Goal: Task Accomplishment & Management: Complete application form

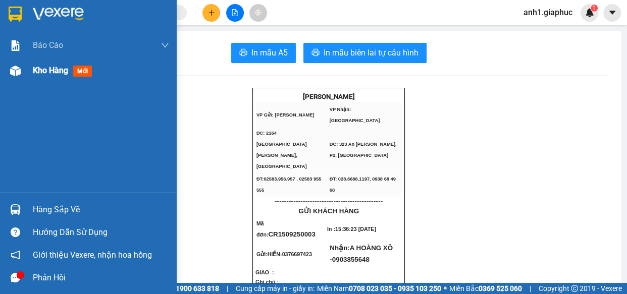
click at [52, 70] on span "Kho hàng" at bounding box center [50, 71] width 35 height 10
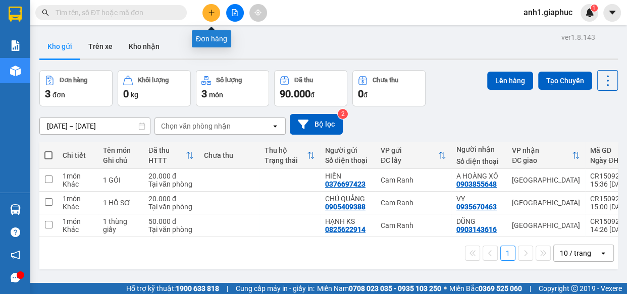
click at [210, 13] on icon "plus" at bounding box center [211, 12] width 7 height 7
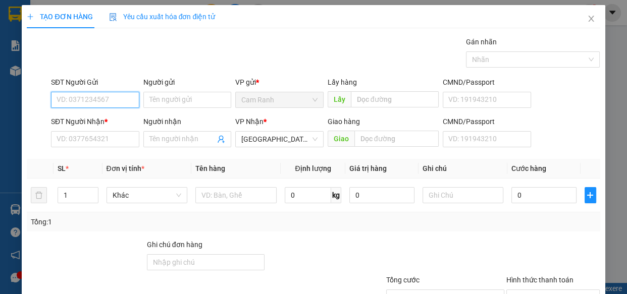
scroll to position [45, 0]
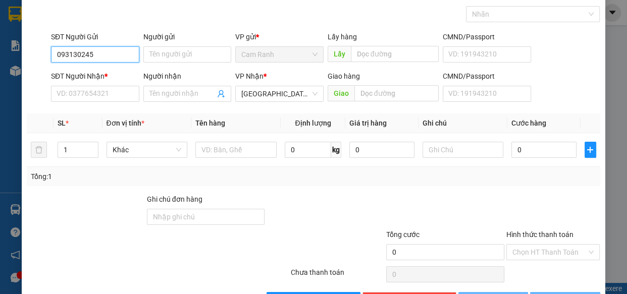
type input "0931302459"
click at [80, 71] on div "0931302459 - NHI" at bounding box center [94, 74] width 75 height 11
type input "NHI"
type input "0931302459"
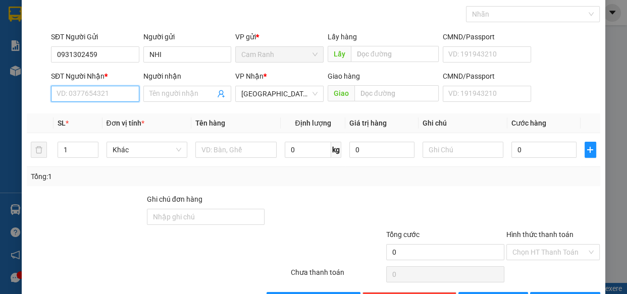
click at [91, 99] on input "SĐT Người Nhận *" at bounding box center [95, 94] width 88 height 16
type input "0935039502"
drag, startPoint x: 88, startPoint y: 113, endPoint x: 98, endPoint y: 115, distance: 10.4
click at [90, 114] on div "0935039502 - HUY" at bounding box center [94, 113] width 75 height 11
type input "HUY"
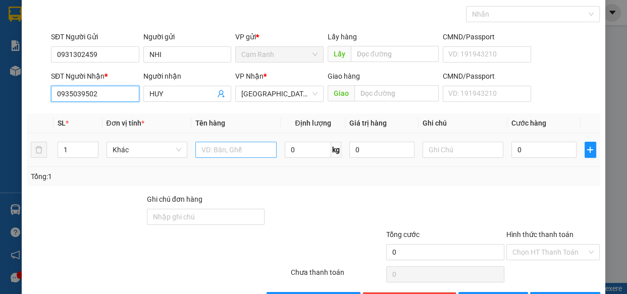
type input "0935039502"
click at [215, 148] on input "text" at bounding box center [235, 150] width 81 height 16
type input "1 HỘP"
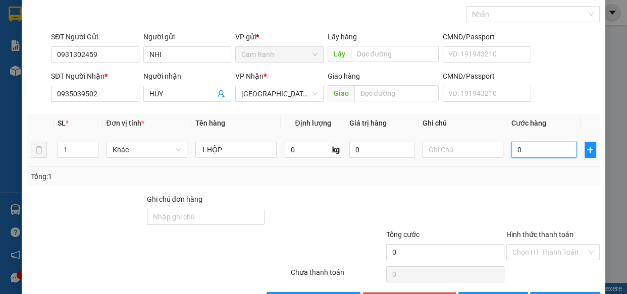
click at [535, 150] on input "0" at bounding box center [543, 150] width 65 height 16
type input "2"
type input "20"
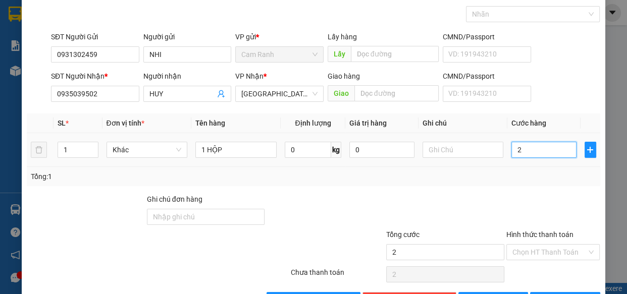
type input "20"
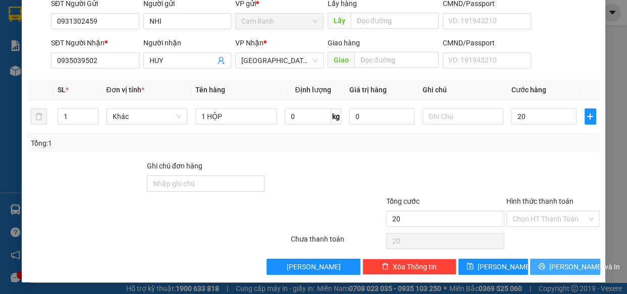
type input "20.000"
drag, startPoint x: 570, startPoint y: 262, endPoint x: 589, endPoint y: 282, distance: 27.1
click at [569, 263] on span "[PERSON_NAME] và In" at bounding box center [584, 266] width 71 height 11
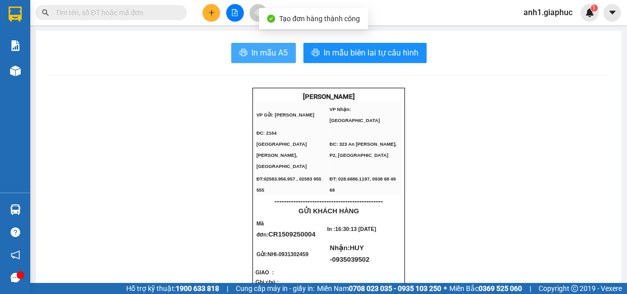
click at [253, 47] on span "In mẫu A5" at bounding box center [269, 52] width 36 height 13
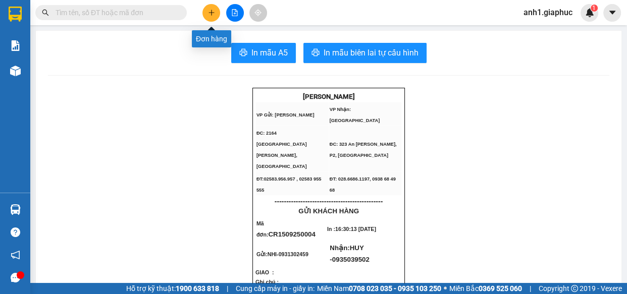
click at [208, 15] on icon "plus" at bounding box center [211, 12] width 7 height 7
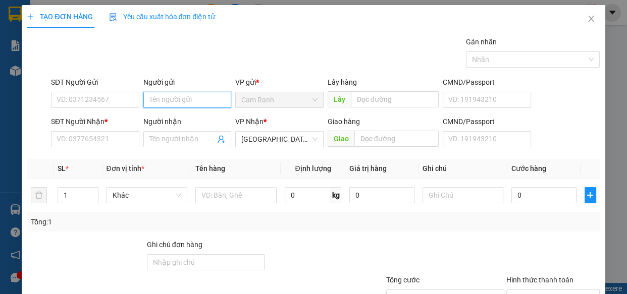
click at [185, 103] on input "Người gửi" at bounding box center [187, 100] width 88 height 16
type input "CƯỜNG 629"
click at [209, 116] on div "CƯỜNG 629 - 0905650629" at bounding box center [190, 120] width 86 height 11
type input "0905650629"
type input "CƯỜNG 629"
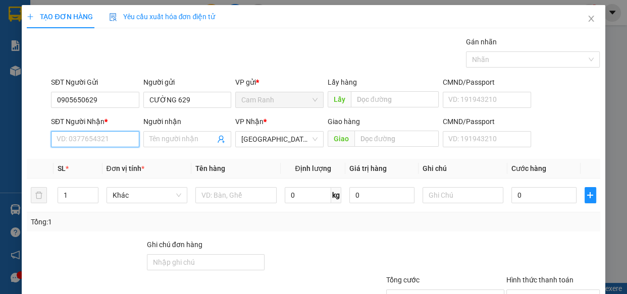
click at [86, 140] on input "SĐT Người Nhận *" at bounding box center [95, 139] width 88 height 16
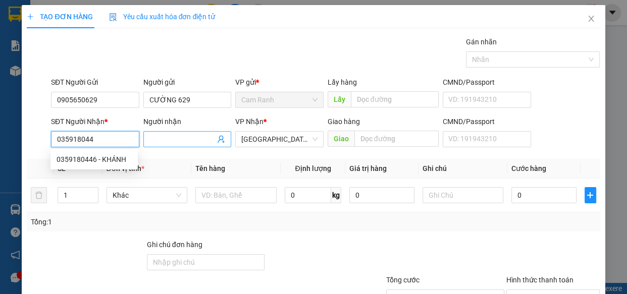
type input "0359180446"
drag, startPoint x: 79, startPoint y: 159, endPoint x: 169, endPoint y: 180, distance: 92.1
click at [79, 159] on div "0359180446 - KHÁNH" at bounding box center [94, 159] width 75 height 11
type input "KHÁNH"
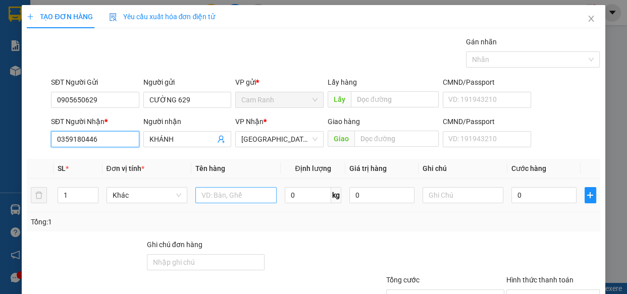
type input "0359180446"
click at [219, 202] on input "text" at bounding box center [235, 195] width 81 height 16
type input "1 HỘP"
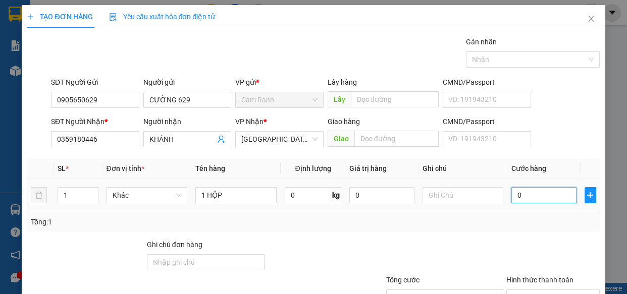
click at [520, 194] on input "0" at bounding box center [543, 195] width 65 height 16
type input "2"
type input "20"
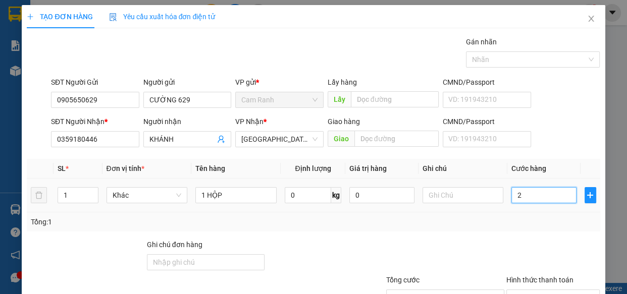
type input "20"
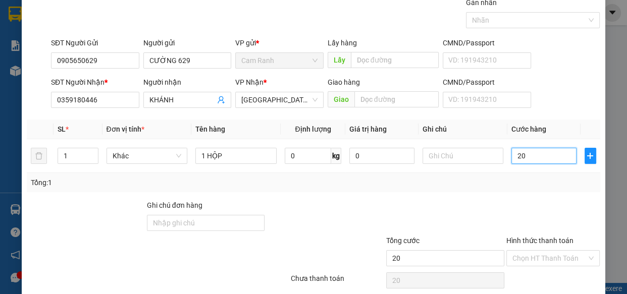
scroll to position [79, 0]
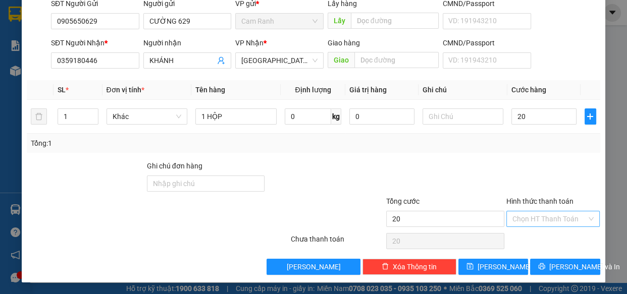
type input "20.000"
click at [522, 220] on input "Hình thức thanh toán" at bounding box center [549, 218] width 75 height 15
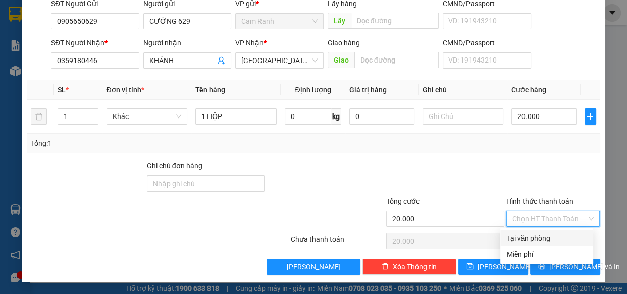
drag, startPoint x: 524, startPoint y: 235, endPoint x: 560, endPoint y: 247, distance: 37.8
click at [524, 235] on div "Tại văn phòng" at bounding box center [546, 238] width 81 height 11
type input "0"
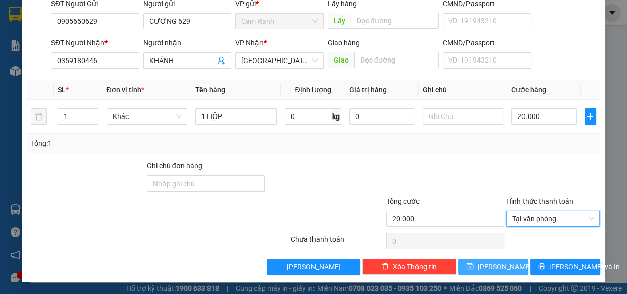
click at [473, 268] on icon "save" at bounding box center [469, 266] width 7 height 7
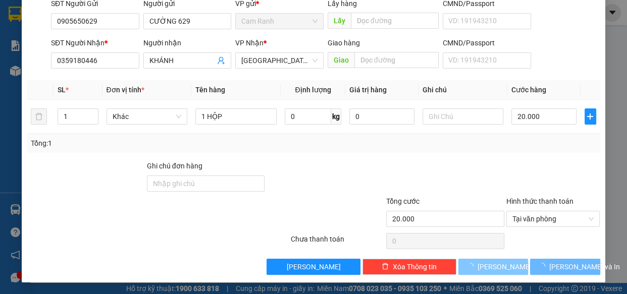
type input "0"
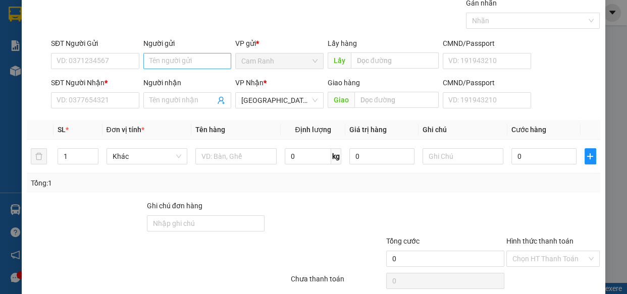
scroll to position [0, 0]
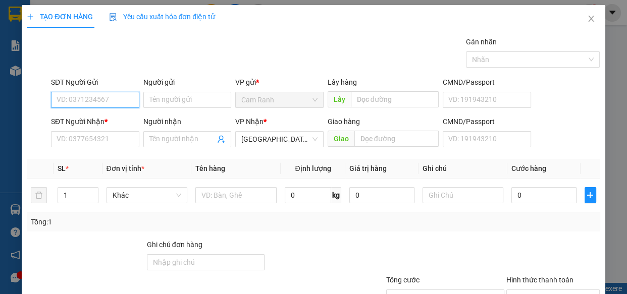
click at [73, 100] on input "SĐT Người Gửi" at bounding box center [95, 100] width 88 height 16
type input "0778576516"
click at [86, 121] on div "0778576516 - BÉ" at bounding box center [94, 120] width 75 height 11
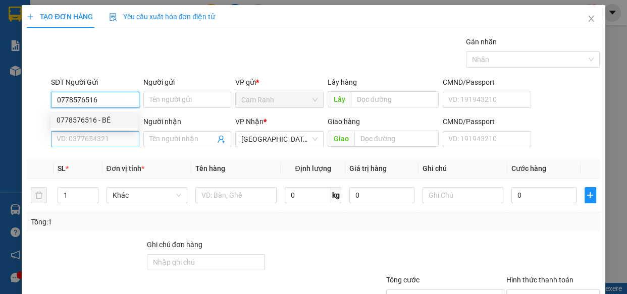
type input "BÉ"
type input "0778576516"
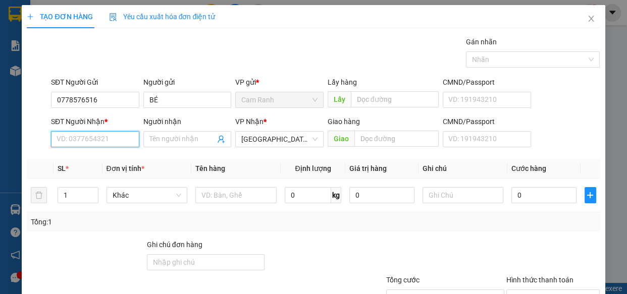
click at [96, 142] on input "SĐT Người Nhận *" at bounding box center [95, 139] width 88 height 16
click at [98, 141] on input "SĐT Người Nhận *" at bounding box center [95, 139] width 88 height 16
click at [82, 143] on input "SĐT Người Nhận *" at bounding box center [95, 139] width 88 height 16
click at [101, 160] on div "0906845966 - TUYỀN" at bounding box center [94, 159] width 75 height 11
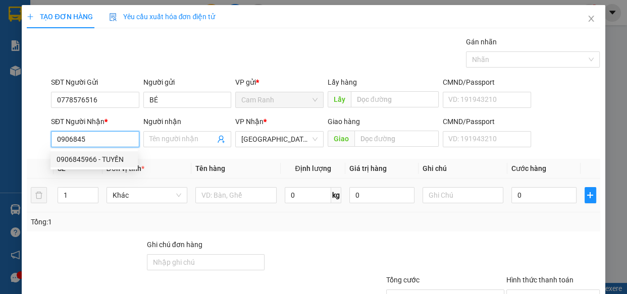
type input "0906845966"
type input "TUYỀN"
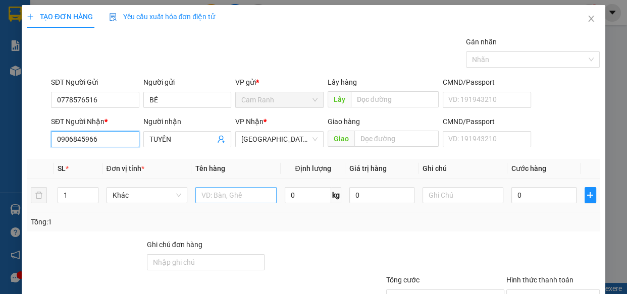
type input "0906845966"
drag, startPoint x: 233, startPoint y: 200, endPoint x: 231, endPoint y: 188, distance: 11.9
click at [233, 199] on input "text" at bounding box center [235, 195] width 81 height 16
type input "1 TX"
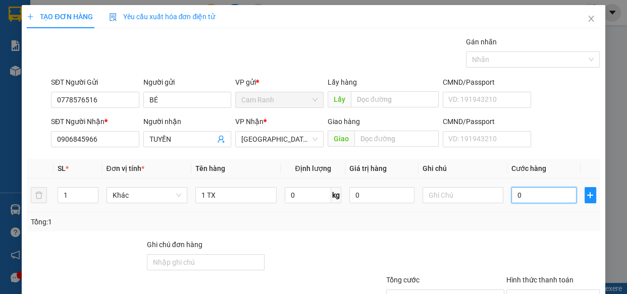
click at [549, 199] on input "0" at bounding box center [543, 195] width 65 height 16
type input "5"
type input "50"
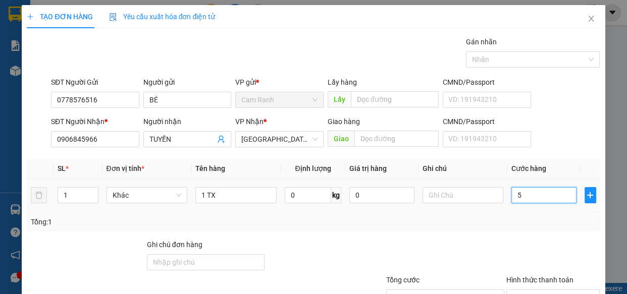
type input "50"
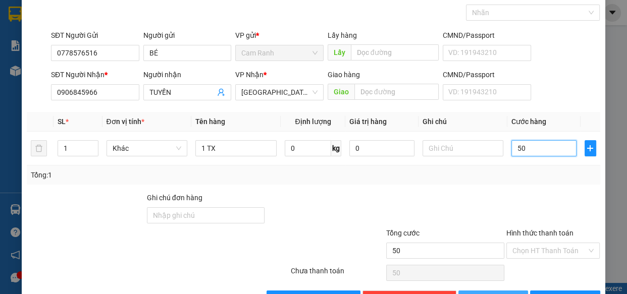
scroll to position [79, 0]
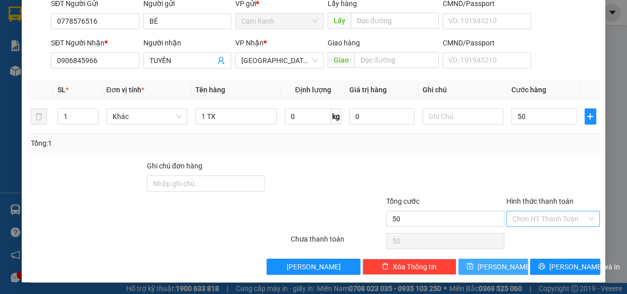
type input "50.000"
click at [532, 221] on input "Hình thức thanh toán" at bounding box center [549, 218] width 75 height 15
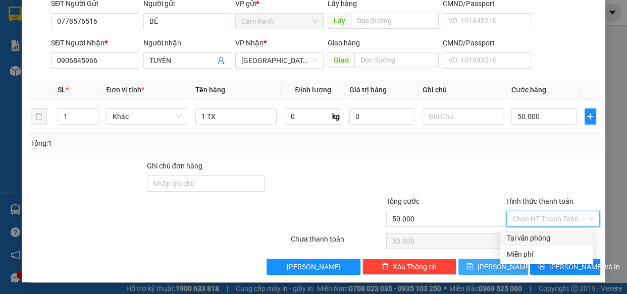
click at [531, 236] on div "Tại văn phòng" at bounding box center [546, 238] width 81 height 11
type input "0"
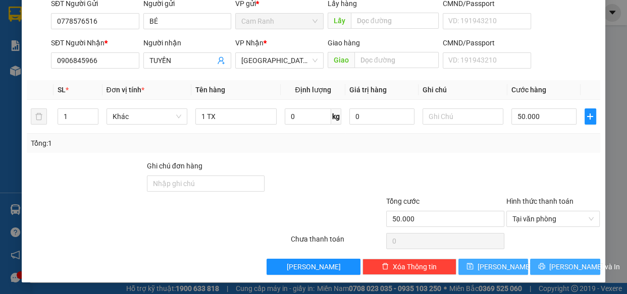
click at [566, 268] on span "[PERSON_NAME] và In" at bounding box center [584, 266] width 71 height 11
click at [574, 265] on span "[PERSON_NAME] và In" at bounding box center [584, 266] width 71 height 11
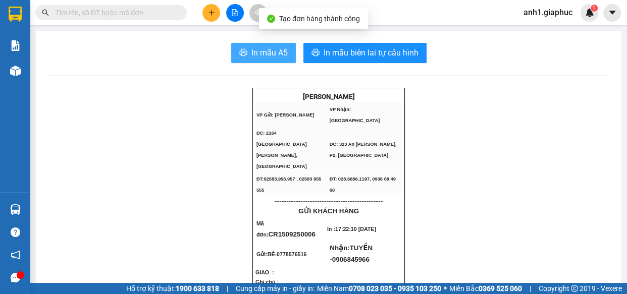
click at [277, 48] on span "In mẫu A5" at bounding box center [269, 52] width 36 height 13
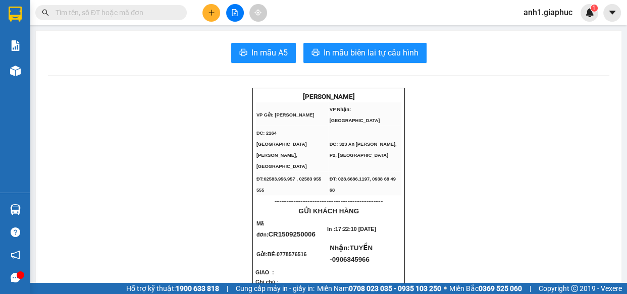
click at [208, 10] on icon "plus" at bounding box center [211, 12] width 7 height 7
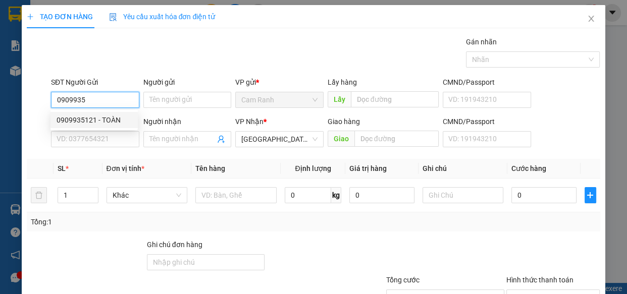
click at [90, 119] on div "0909935121 - TOÀN" at bounding box center [94, 120] width 75 height 11
type input "0909935121"
type input "TOÀN"
type input "0909935121"
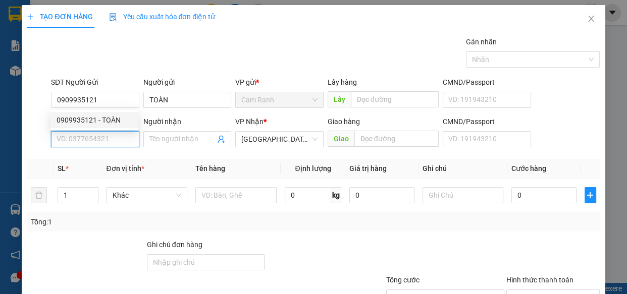
click at [97, 137] on input "SĐT Người Nhận *" at bounding box center [95, 139] width 88 height 16
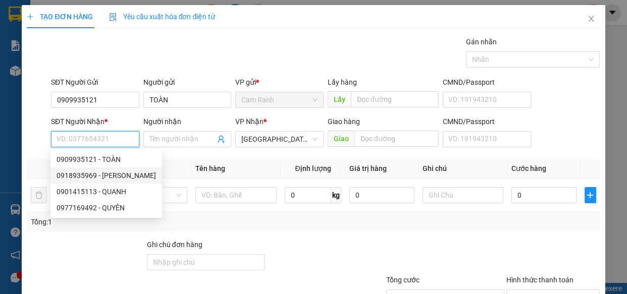
drag, startPoint x: 83, startPoint y: 175, endPoint x: 139, endPoint y: 178, distance: 56.1
click at [84, 175] on div "0918935969 - [PERSON_NAME]" at bounding box center [106, 175] width 99 height 11
type input "0918935969"
type input "THANH"
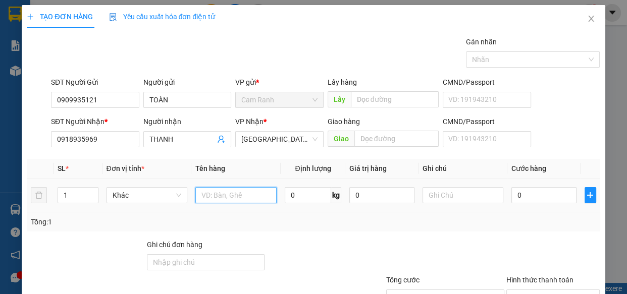
click at [216, 196] on input "text" at bounding box center [235, 195] width 81 height 16
type input "1 BAO"
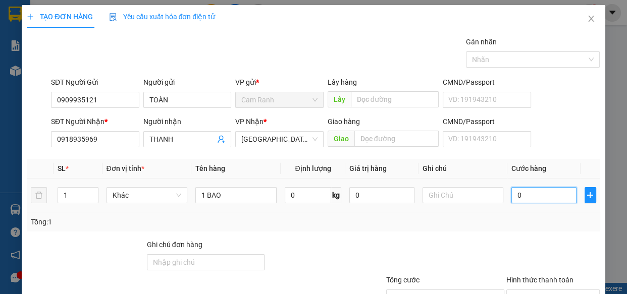
click at [526, 195] on input "0" at bounding box center [543, 195] width 65 height 16
type input "1"
type input "10"
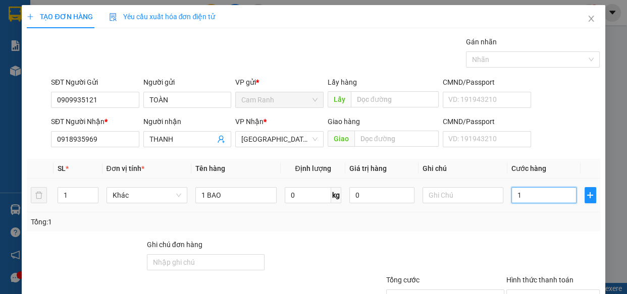
type input "10"
type input "100"
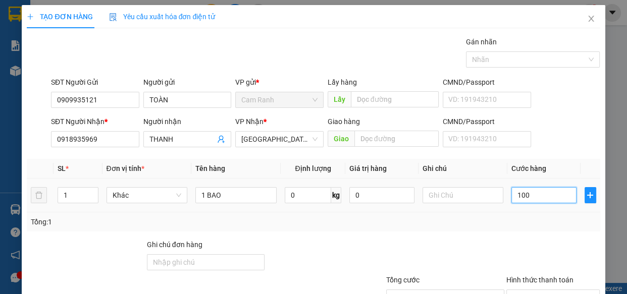
scroll to position [79, 0]
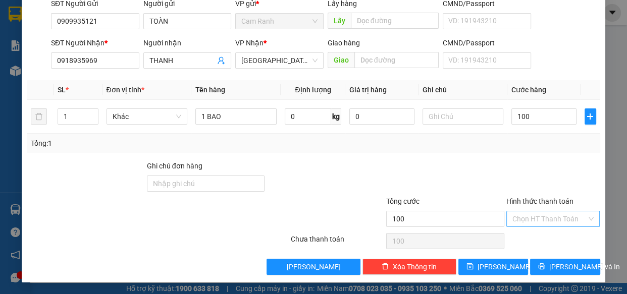
type input "100.000"
click at [554, 217] on input "Hình thức thanh toán" at bounding box center [549, 218] width 75 height 15
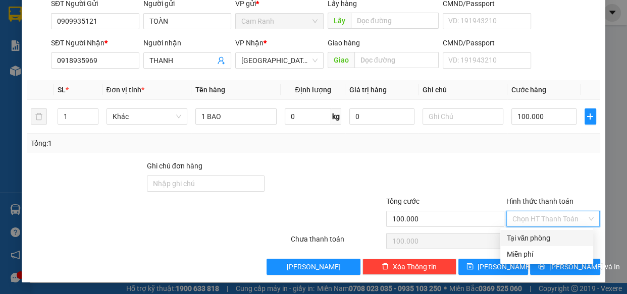
click at [549, 232] on div "Tại văn phòng" at bounding box center [546, 238] width 93 height 16
type input "0"
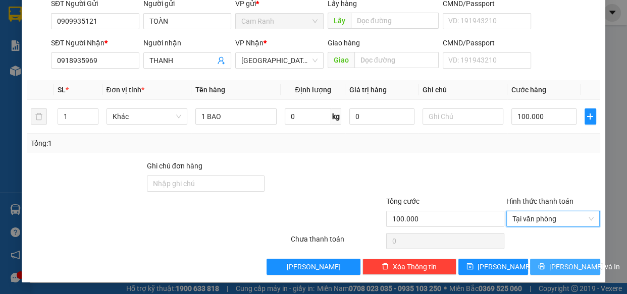
click at [554, 260] on button "[PERSON_NAME] và In" at bounding box center [565, 267] width 70 height 16
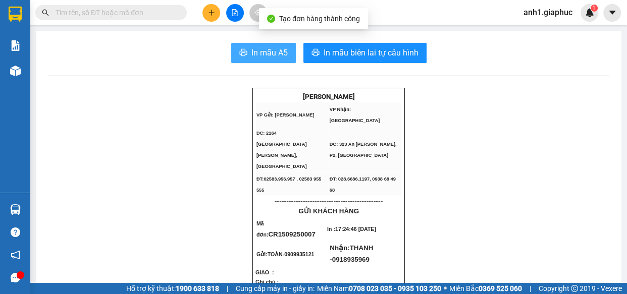
click at [254, 51] on span "In mẫu A5" at bounding box center [269, 52] width 36 height 13
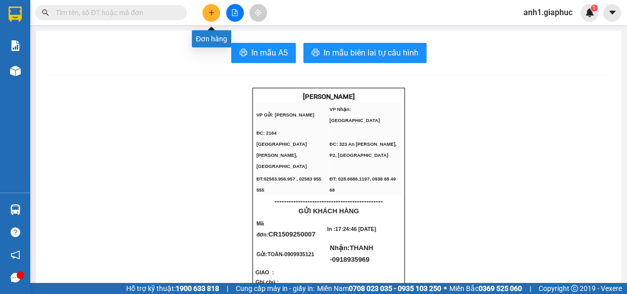
click at [212, 13] on icon "plus" at bounding box center [211, 12] width 7 height 7
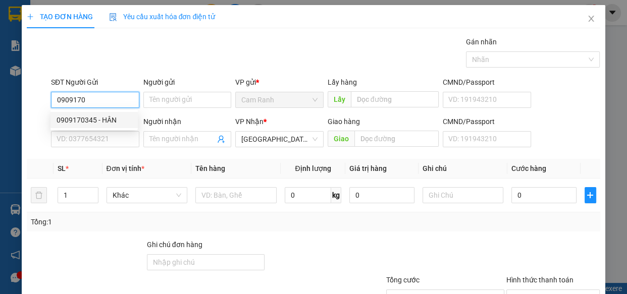
drag, startPoint x: 70, startPoint y: 121, endPoint x: 75, endPoint y: 124, distance: 5.9
click at [71, 121] on div "0909170345 - HÂN" at bounding box center [94, 120] width 75 height 11
type input "0909170345"
type input "HÂN"
type input "0909170345"
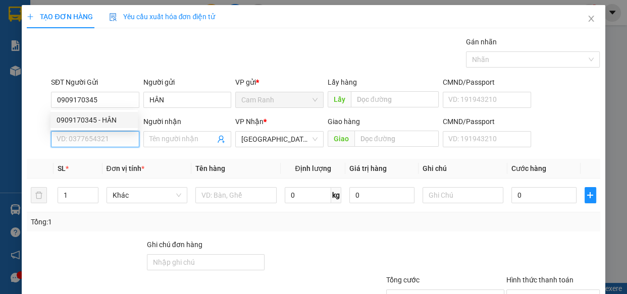
click at [85, 136] on input "SĐT Người Nhận *" at bounding box center [95, 139] width 88 height 16
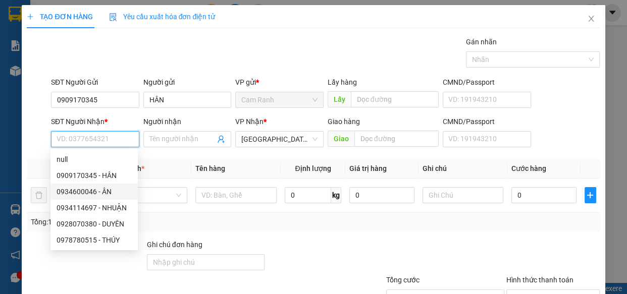
click at [82, 188] on div "0934600046 - ÂN" at bounding box center [94, 191] width 75 height 11
type input "0934600046"
type input "ÂN"
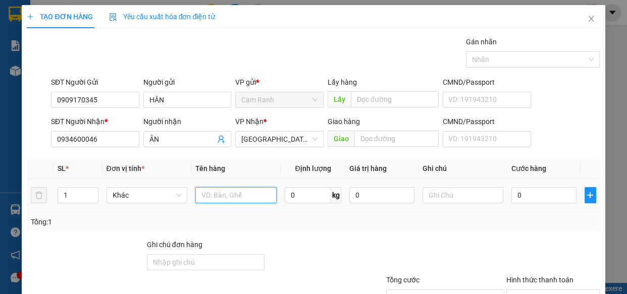
click at [218, 197] on input "text" at bounding box center [235, 195] width 81 height 16
click at [240, 201] on input "1 TX" at bounding box center [235, 195] width 81 height 16
type input "1 TX GTN"
click at [537, 193] on input "0" at bounding box center [543, 195] width 65 height 16
type input "4"
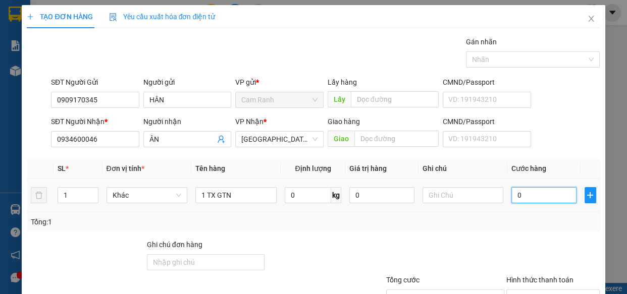
type input "4"
type input "40"
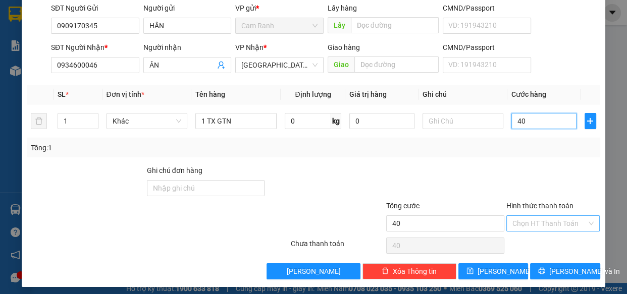
scroll to position [79, 0]
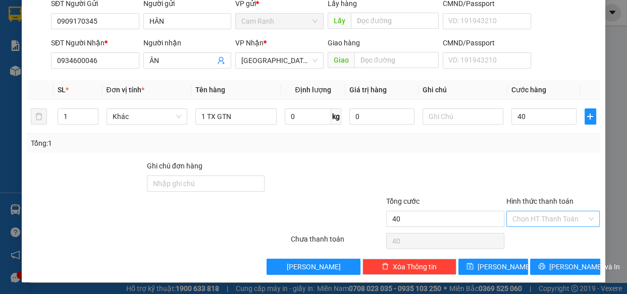
type input "40.000"
click at [545, 220] on input "Hình thức thanh toán" at bounding box center [549, 218] width 75 height 15
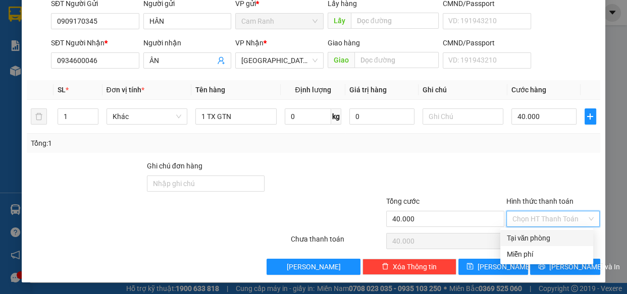
click at [542, 234] on div "Tại văn phòng" at bounding box center [546, 238] width 81 height 11
type input "0"
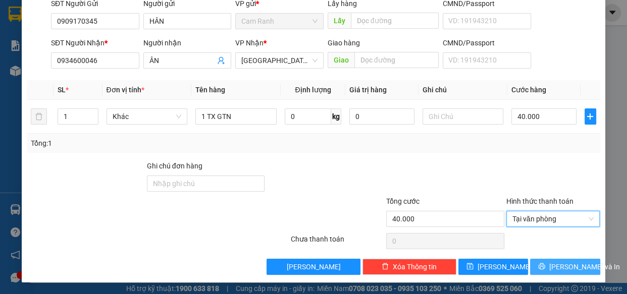
drag, startPoint x: 562, startPoint y: 262, endPoint x: 529, endPoint y: 178, distance: 90.1
click at [561, 262] on span "[PERSON_NAME] và In" at bounding box center [584, 266] width 71 height 11
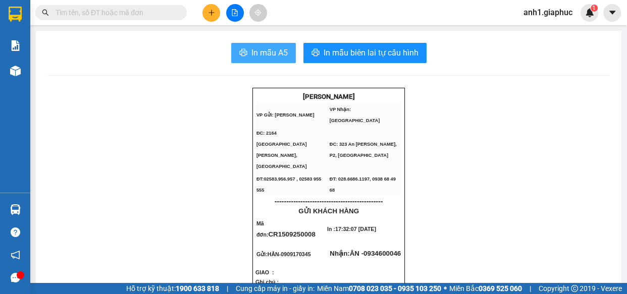
click at [270, 56] on span "In mẫu A5" at bounding box center [269, 52] width 36 height 13
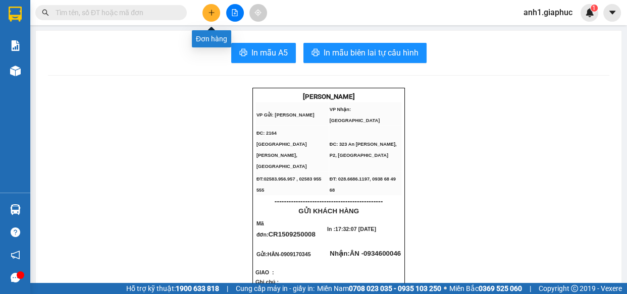
click at [210, 9] on icon "plus" at bounding box center [211, 12] width 7 height 7
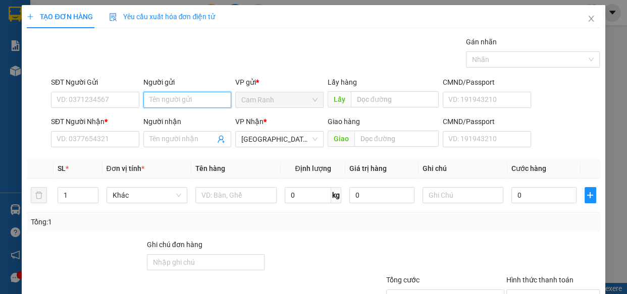
click at [172, 106] on input "Người gửi" at bounding box center [187, 100] width 88 height 16
type input "D"
type input "ĐẰNG"
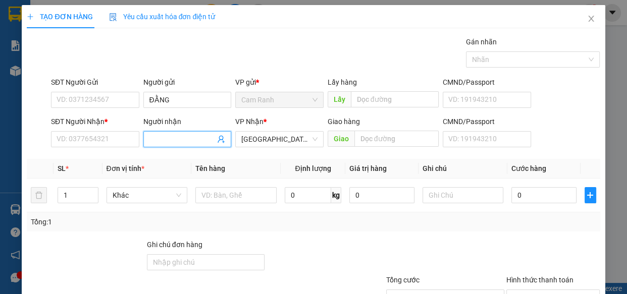
click at [154, 144] on input "Người nhận" at bounding box center [182, 139] width 66 height 11
type input "PUN"
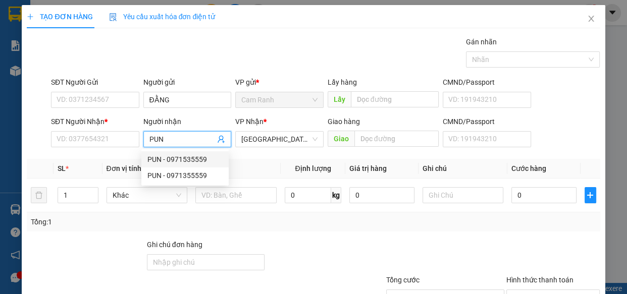
click at [175, 158] on div "PUN - 0971535559" at bounding box center [184, 159] width 75 height 11
type input "0971535559"
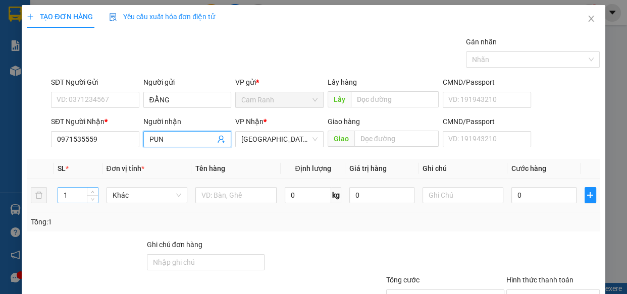
type input "PUN"
click at [73, 200] on input "1" at bounding box center [77, 195] width 39 height 15
type input "2"
drag, startPoint x: 232, startPoint y: 202, endPoint x: 235, endPoint y: 207, distance: 6.2
click at [233, 207] on td at bounding box center [235, 196] width 89 height 34
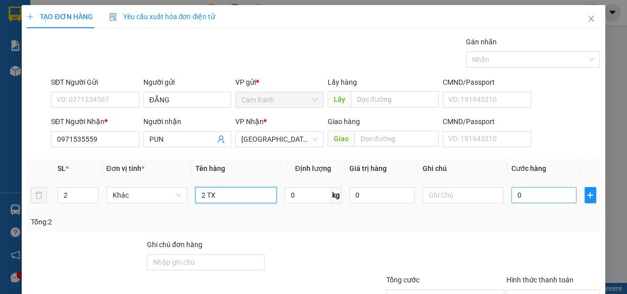
type input "2 TX"
click at [513, 190] on input "0" at bounding box center [543, 195] width 65 height 16
type input "1"
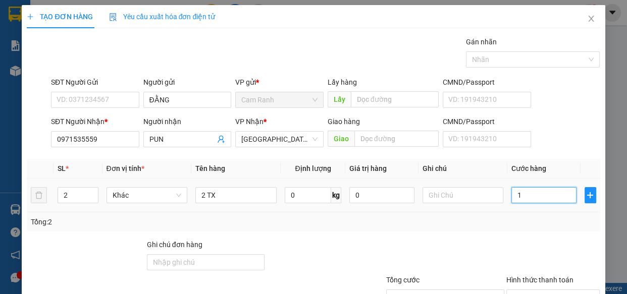
type input "12"
type input "120"
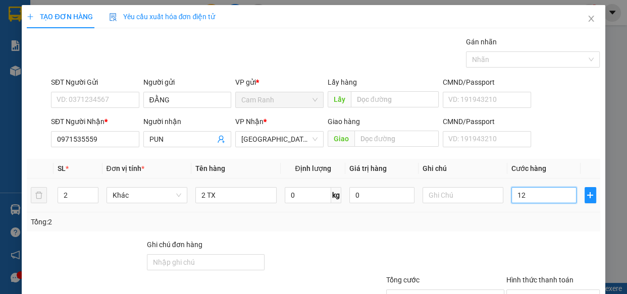
type input "120"
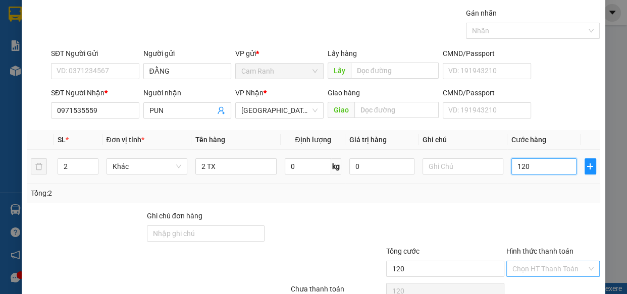
scroll to position [79, 0]
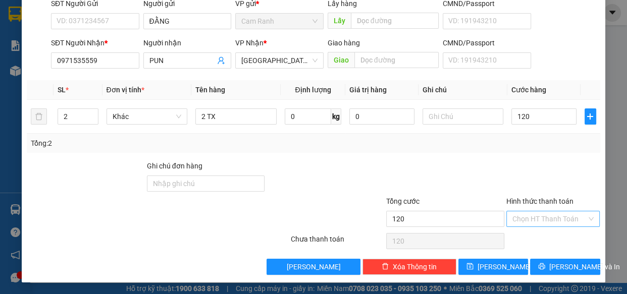
type input "120.000"
click at [526, 212] on input "Hình thức thanh toán" at bounding box center [549, 218] width 75 height 15
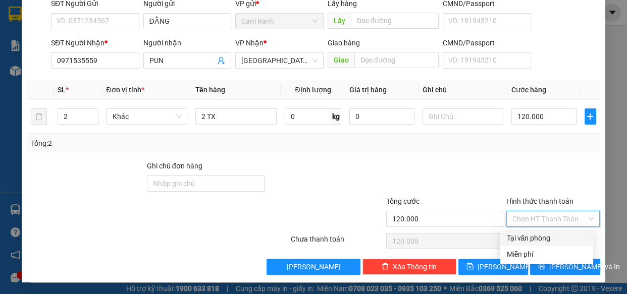
click at [534, 237] on div "Tại văn phòng" at bounding box center [546, 238] width 81 height 11
type input "0"
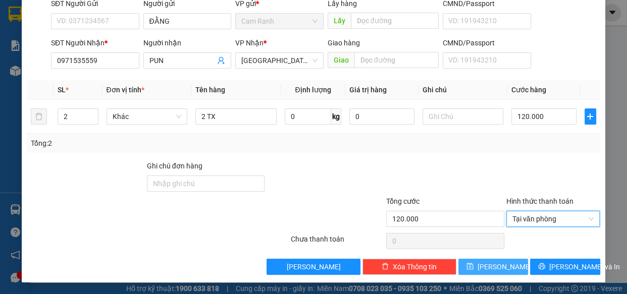
click at [506, 267] on button "[PERSON_NAME]" at bounding box center [493, 267] width 70 height 16
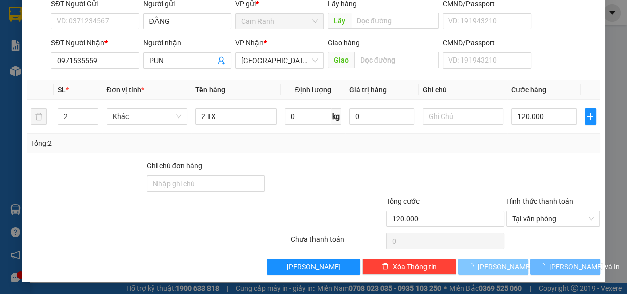
type input "1"
type input "0"
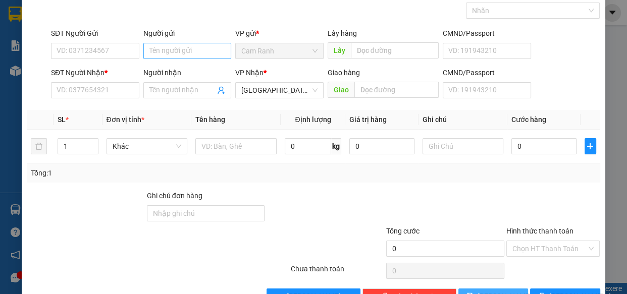
scroll to position [33, 0]
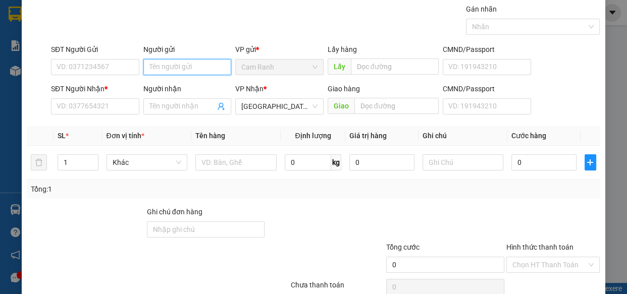
click at [149, 70] on input "Người gửi" at bounding box center [187, 67] width 88 height 16
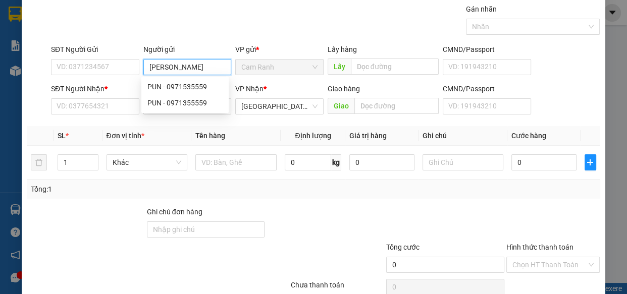
type input "[PERSON_NAME]"
click at [181, 86] on div "BÉ HUY - 02583856153" at bounding box center [184, 86] width 75 height 11
type input "02583856153"
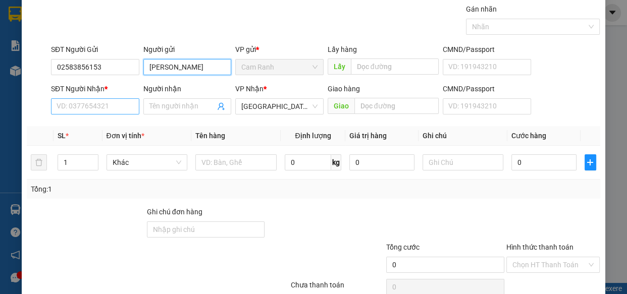
type input "[PERSON_NAME]"
click at [98, 108] on input "SĐT Người Nhận *" at bounding box center [95, 106] width 88 height 16
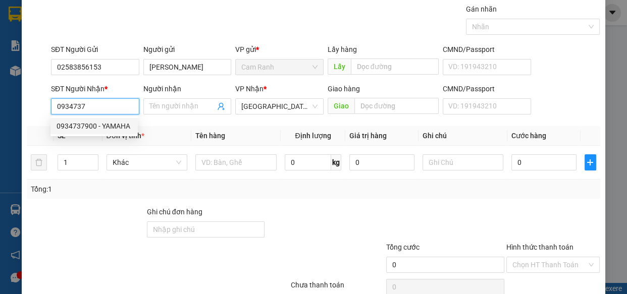
drag, startPoint x: 91, startPoint y: 126, endPoint x: 131, endPoint y: 140, distance: 42.5
click at [96, 126] on div "0934737900 - YAMAHA" at bounding box center [94, 126] width 75 height 11
type input "0934737900"
type input "YAMAHA"
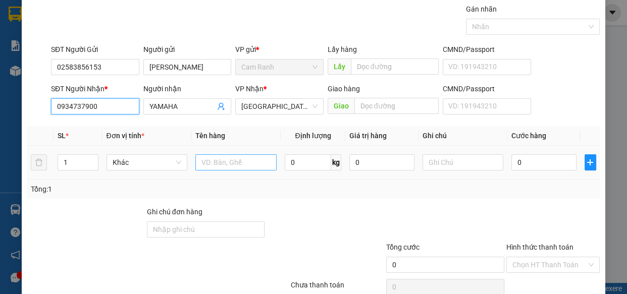
type input "0934737900"
click at [212, 157] on input "text" at bounding box center [235, 162] width 81 height 16
type input "1 TG"
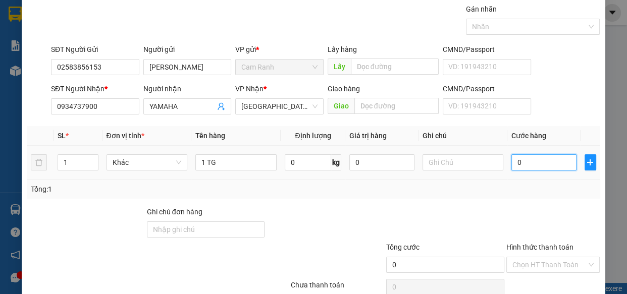
click at [532, 166] on input "0" at bounding box center [543, 162] width 65 height 16
type input "3"
type input "30"
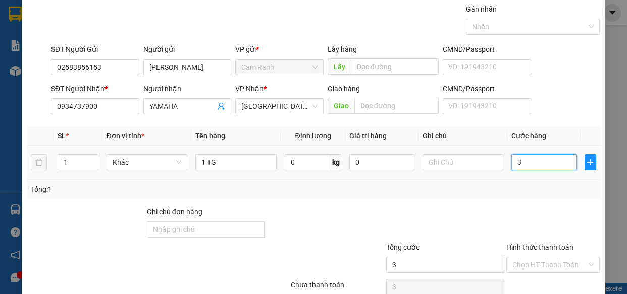
type input "30"
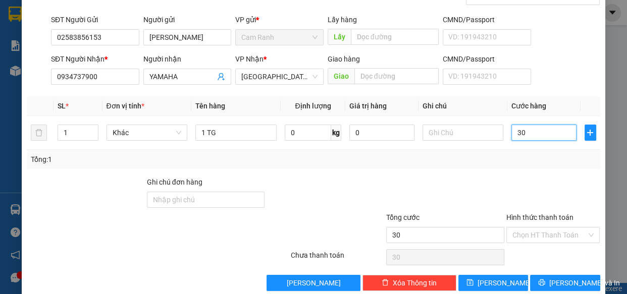
scroll to position [79, 0]
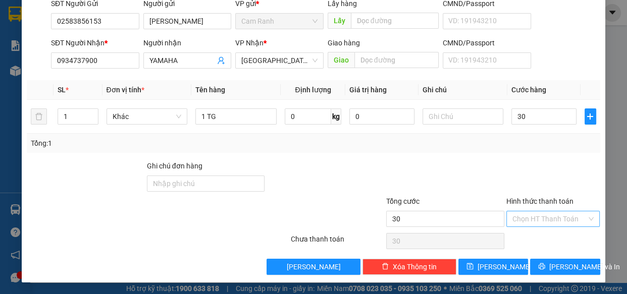
type input "30.000"
click at [544, 221] on input "Hình thức thanh toán" at bounding box center [549, 218] width 75 height 15
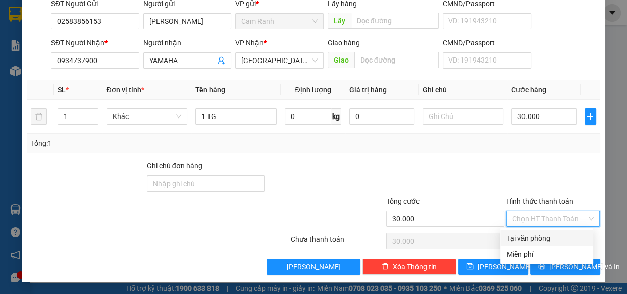
click at [533, 233] on div "Tại văn phòng" at bounding box center [546, 238] width 81 height 11
type input "0"
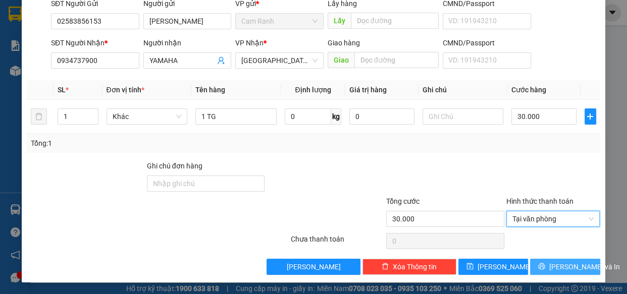
click at [550, 261] on span "[PERSON_NAME] và In" at bounding box center [584, 266] width 71 height 11
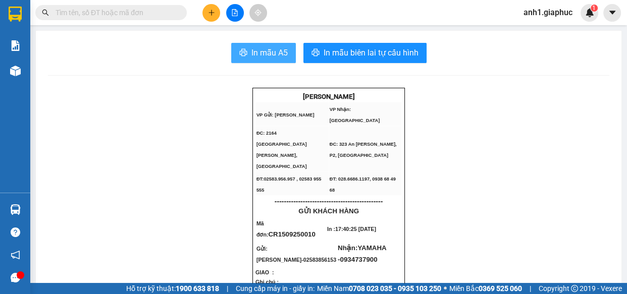
click at [271, 54] on span "In mẫu A5" at bounding box center [269, 52] width 36 height 13
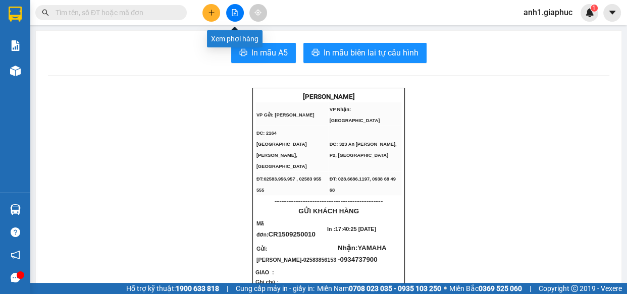
click at [214, 12] on icon "plus" at bounding box center [211, 12] width 7 height 7
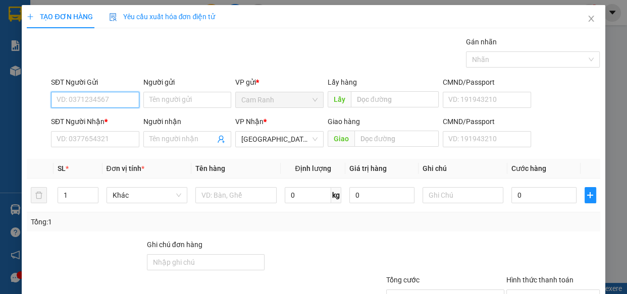
scroll to position [45, 0]
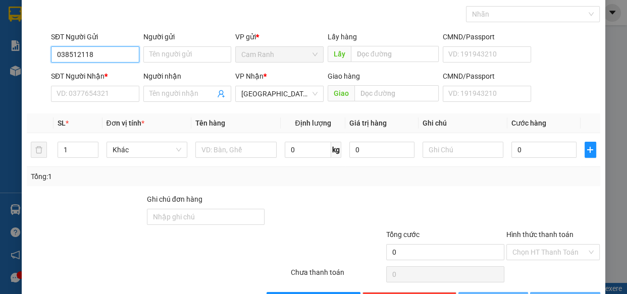
type input "0385121186"
click at [113, 79] on div "0385121186 - THÁI" at bounding box center [94, 74] width 75 height 11
type input "THÁI"
type input "0385121186"
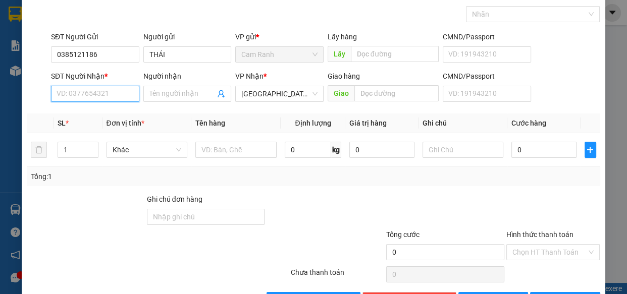
click at [112, 89] on input "SĐT Người Nhận *" at bounding box center [95, 94] width 88 height 16
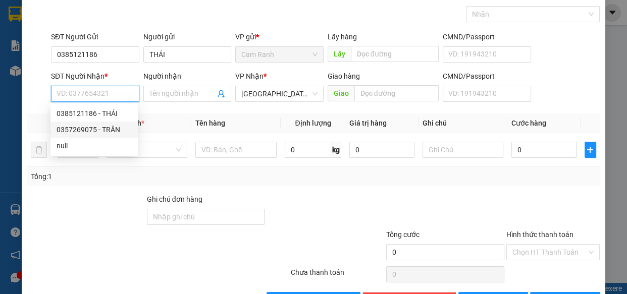
click at [101, 129] on div "0357269075 - TRÂN" at bounding box center [94, 129] width 75 height 11
type input "0357269075"
type input "TRÂN"
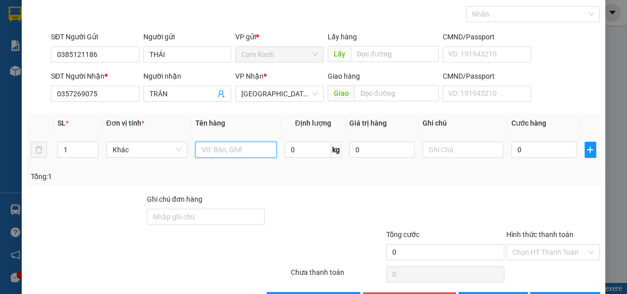
click at [242, 152] on input "text" at bounding box center [235, 150] width 81 height 16
type input "1 TX"
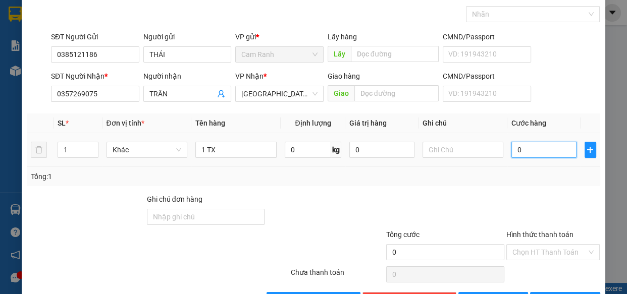
click at [539, 149] on input "0" at bounding box center [543, 150] width 65 height 16
type input "5"
type input "50"
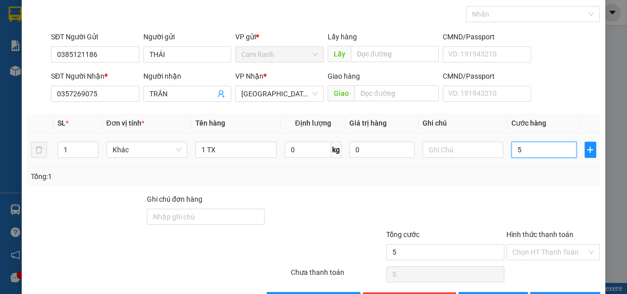
type input "50"
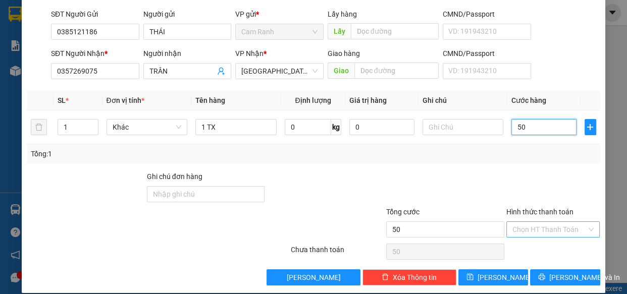
scroll to position [79, 0]
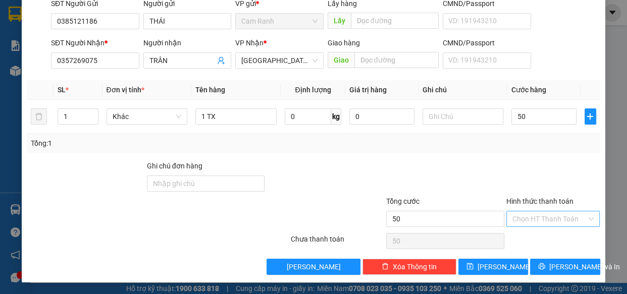
type input "50.000"
click at [546, 212] on input "Hình thức thanh toán" at bounding box center [549, 218] width 75 height 15
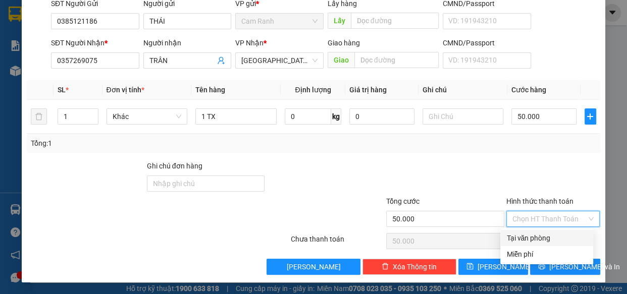
drag, startPoint x: 539, startPoint y: 233, endPoint x: 537, endPoint y: 245, distance: 11.9
click at [539, 234] on div "Tại văn phòng" at bounding box center [546, 238] width 81 height 11
type input "0"
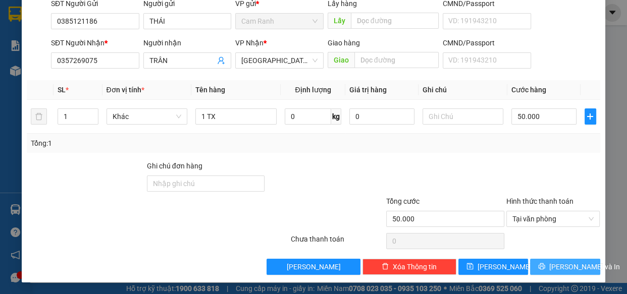
click at [555, 270] on button "[PERSON_NAME] và In" at bounding box center [565, 267] width 70 height 16
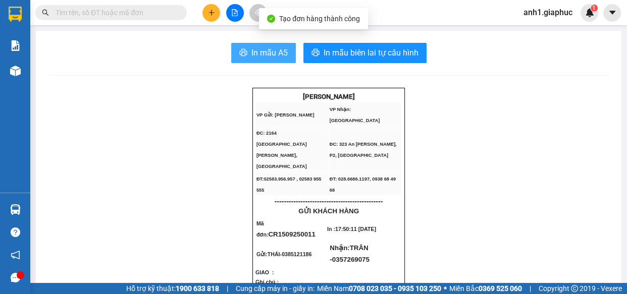
click at [273, 54] on span "In mẫu A5" at bounding box center [269, 52] width 36 height 13
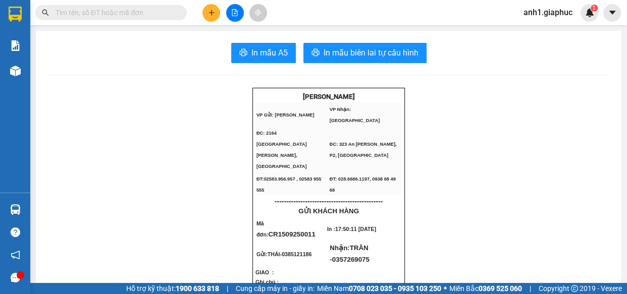
click at [216, 12] on button at bounding box center [211, 13] width 18 height 18
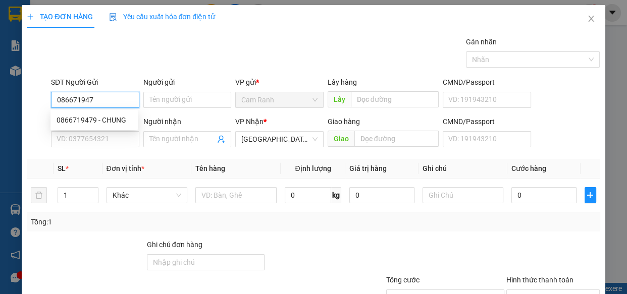
type input "0866719479"
click at [111, 125] on div "0866719479 - CHUNG" at bounding box center [94, 120] width 75 height 11
type input "CHUNG"
type input "0866719479"
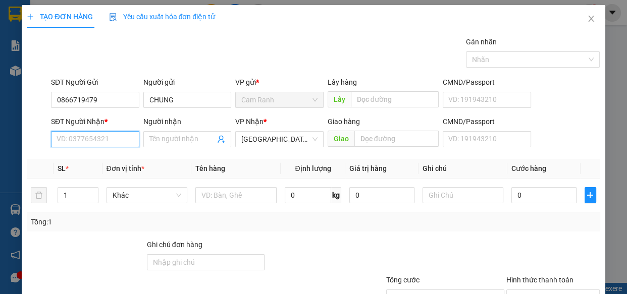
click at [85, 138] on input "SĐT Người Nhận *" at bounding box center [95, 139] width 88 height 16
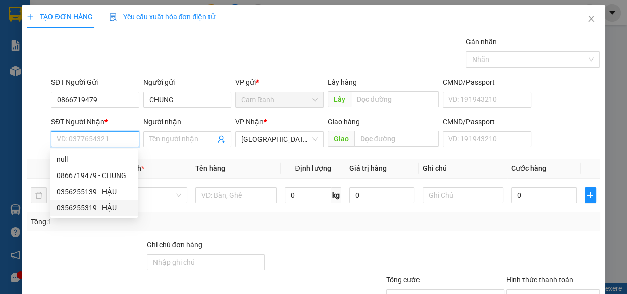
click at [82, 204] on div "0356255319 - HẬU" at bounding box center [94, 207] width 75 height 11
type input "0356255319"
type input "HẬU"
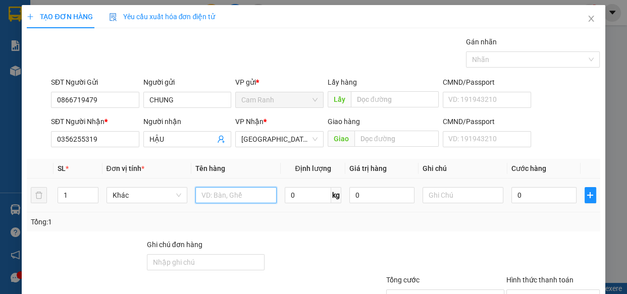
drag, startPoint x: 241, startPoint y: 198, endPoint x: 246, endPoint y: 191, distance: 8.7
click at [241, 197] on input "text" at bounding box center [235, 195] width 81 height 16
type input "1 TX"
click at [517, 195] on input "0" at bounding box center [543, 195] width 65 height 16
type input "3"
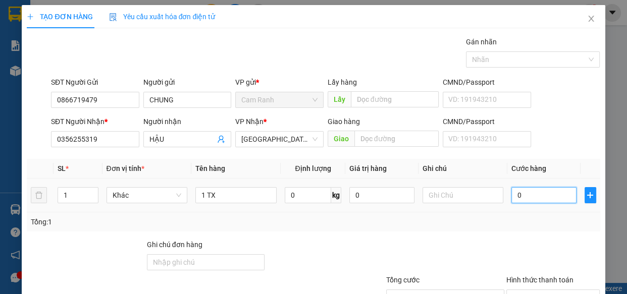
type input "3"
type input "30"
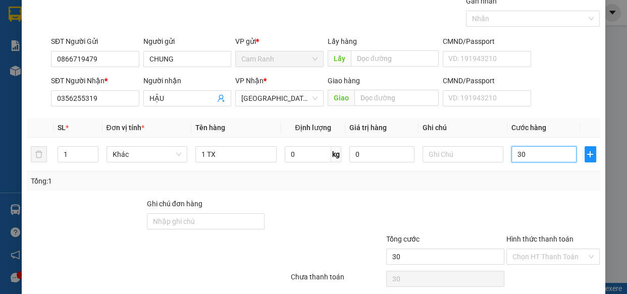
scroll to position [79, 0]
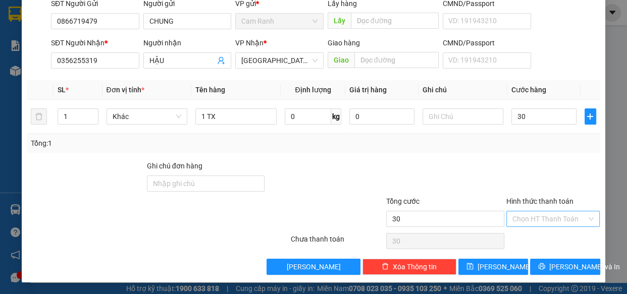
type input "30.000"
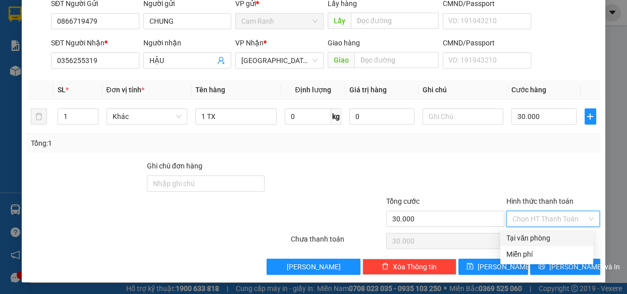
drag, startPoint x: 541, startPoint y: 216, endPoint x: 542, endPoint y: 233, distance: 16.2
click at [542, 216] on input "Hình thức thanh toán" at bounding box center [549, 218] width 75 height 15
click at [541, 237] on div "Tại văn phòng" at bounding box center [546, 238] width 81 height 11
type input "0"
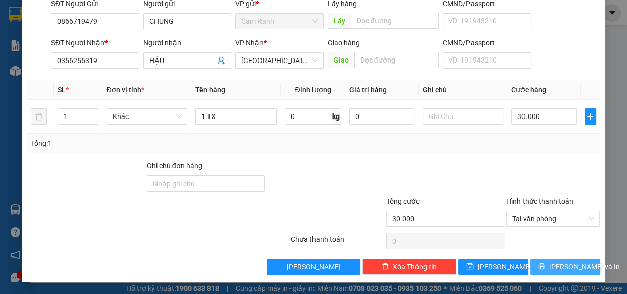
click at [544, 266] on icon "printer" at bounding box center [541, 266] width 7 height 7
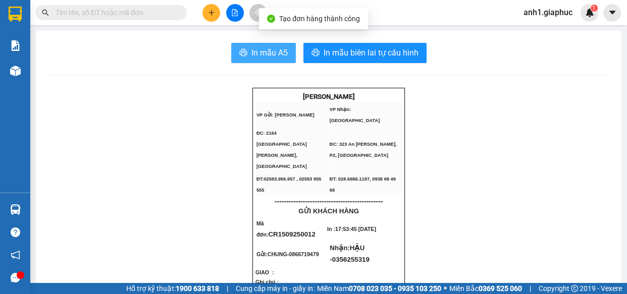
click at [264, 48] on span "In mẫu A5" at bounding box center [269, 52] width 36 height 13
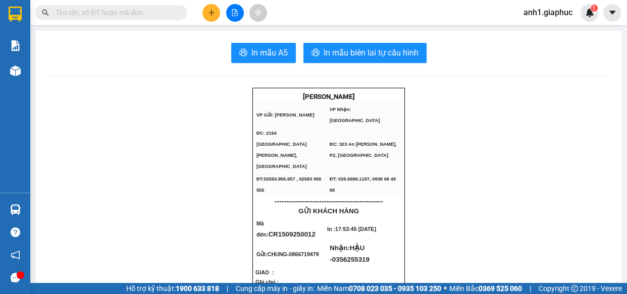
click at [132, 16] on input "text" at bounding box center [115, 12] width 119 height 11
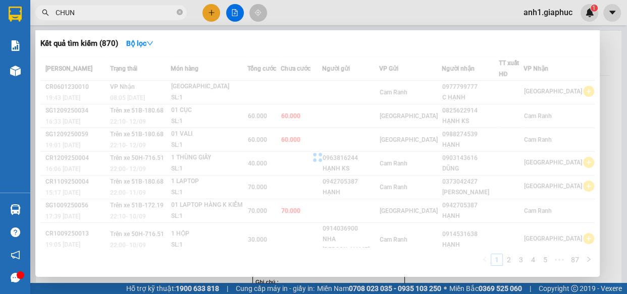
type input "CHUNG"
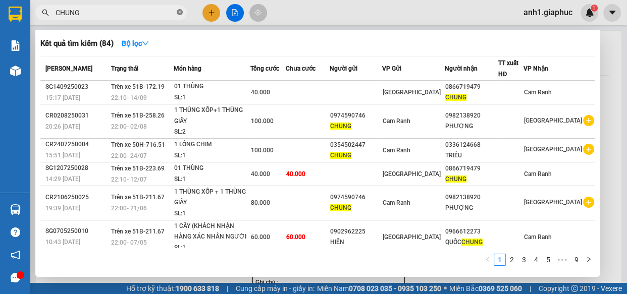
click at [179, 11] on icon "close-circle" at bounding box center [180, 12] width 6 height 6
